Goal: Use online tool/utility

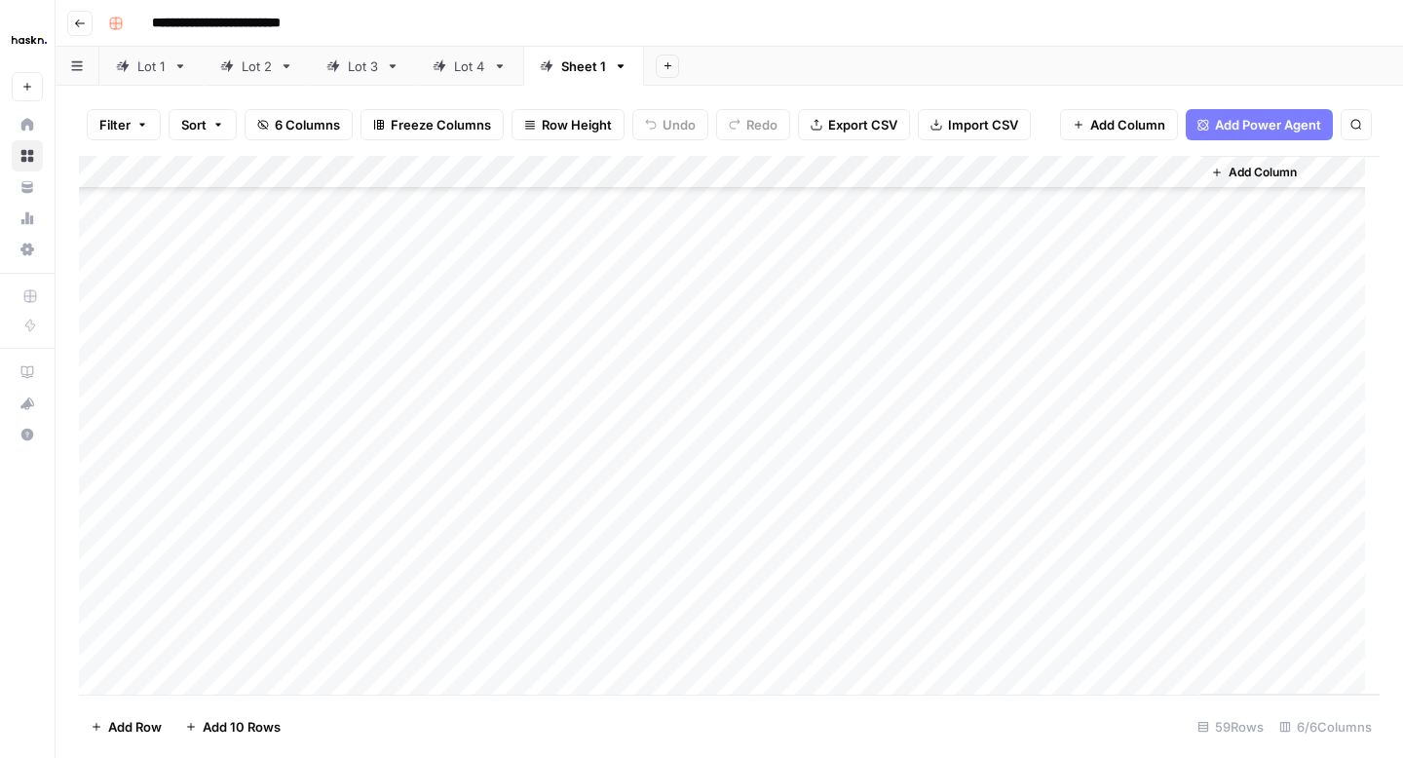
scroll to position [418, 0]
click at [1180, 412] on div "Add Column" at bounding box center [729, 425] width 1300 height 539
click at [1181, 343] on div "Add Column" at bounding box center [729, 425] width 1300 height 539
click at [1178, 378] on div "Add Column" at bounding box center [729, 425] width 1300 height 539
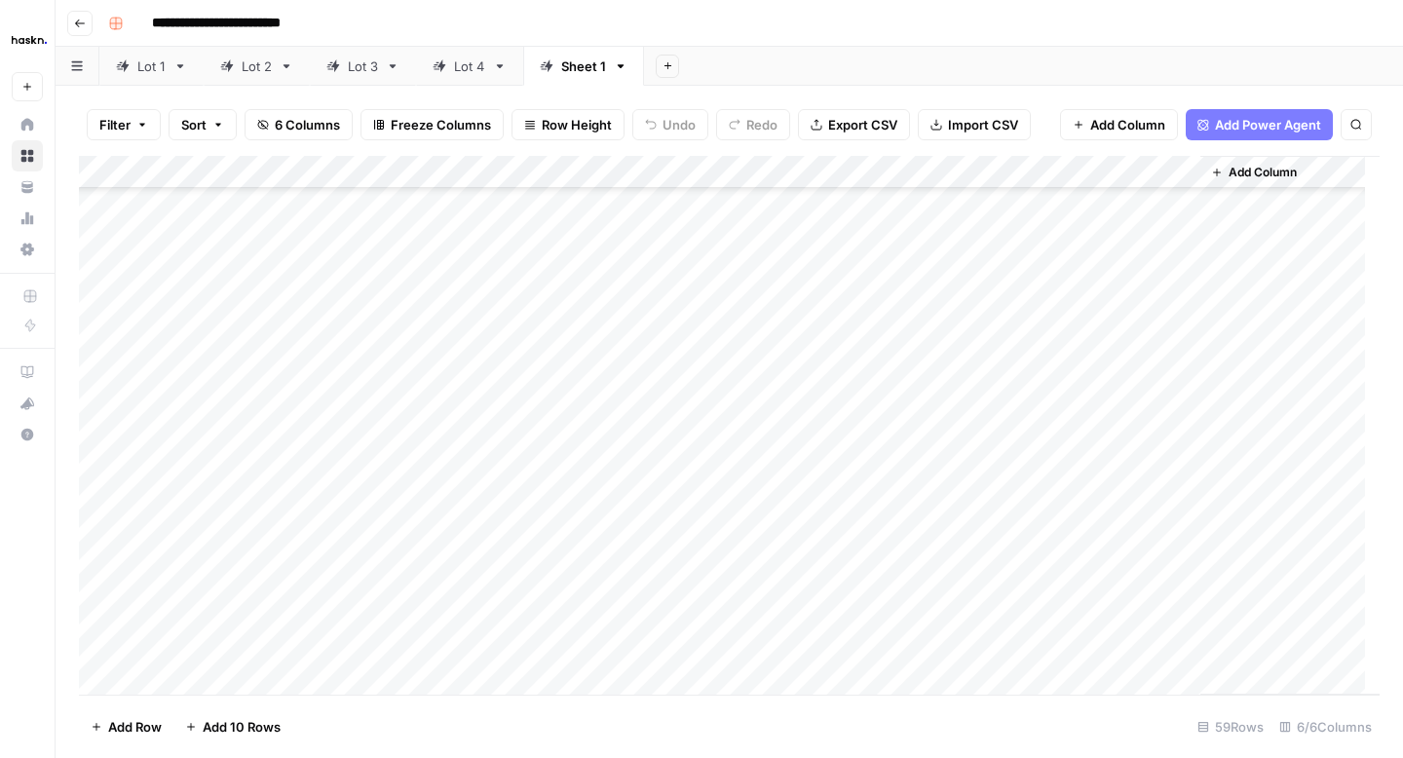
click at [1181, 406] on div "Add Column" at bounding box center [729, 425] width 1300 height 539
click at [1179, 442] on div "Add Column" at bounding box center [729, 425] width 1300 height 539
click at [1180, 474] on div "Add Column" at bounding box center [729, 425] width 1300 height 539
click at [1182, 507] on div "Add Column" at bounding box center [729, 425] width 1300 height 539
click at [1180, 542] on div "Add Column" at bounding box center [729, 425] width 1300 height 539
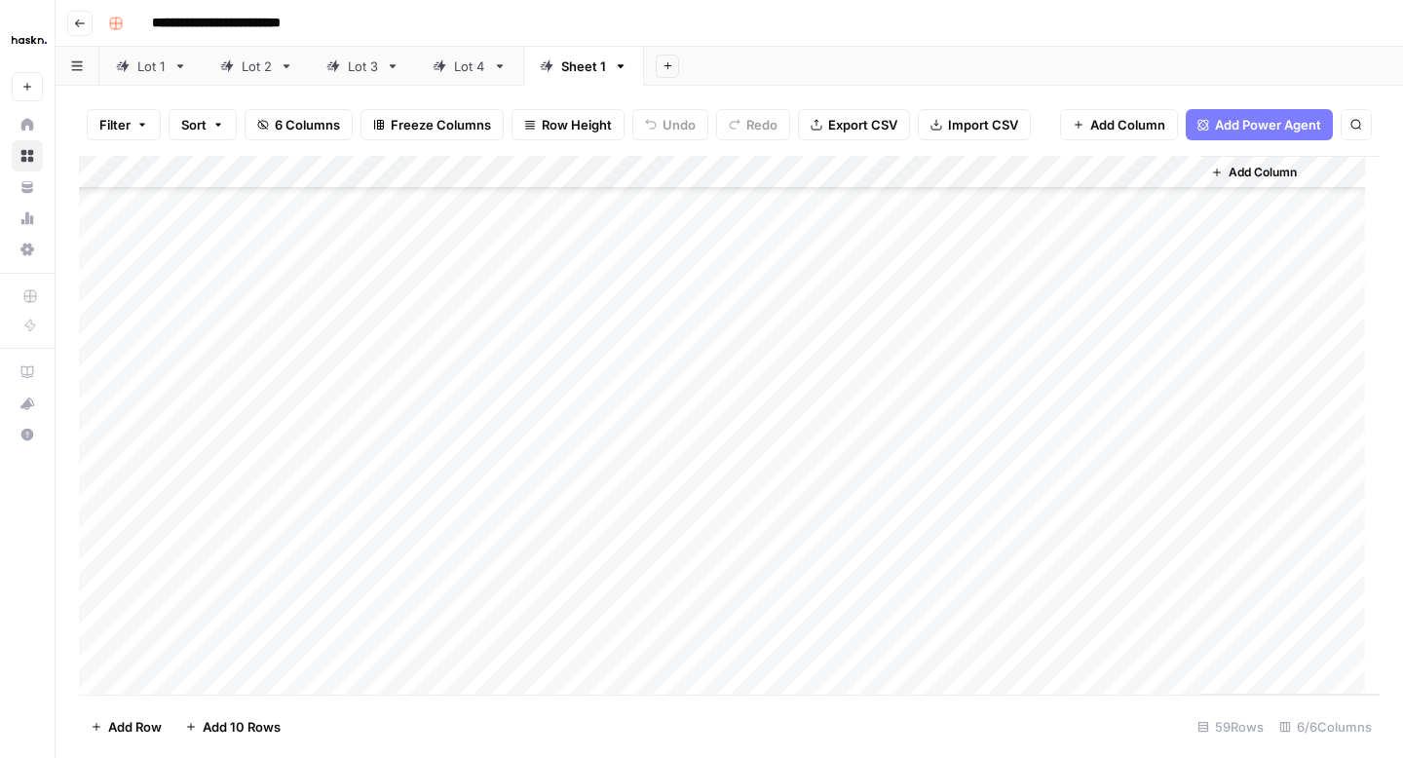
click at [1176, 572] on div "Add Column" at bounding box center [729, 425] width 1300 height 539
click at [1179, 611] on div "Add Column" at bounding box center [729, 425] width 1300 height 539
